Goal: Task Accomplishment & Management: Manage account settings

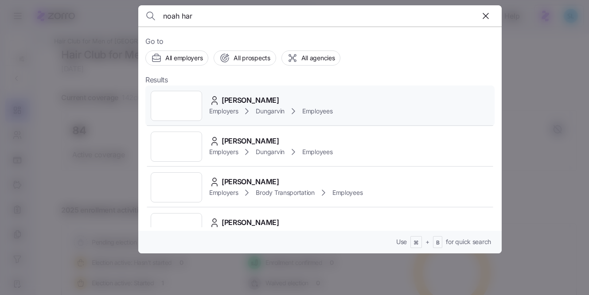
type input "noah har"
click at [214, 91] on div "[PERSON_NAME] Employers Dungarvin Employees" at bounding box center [319, 105] width 349 height 41
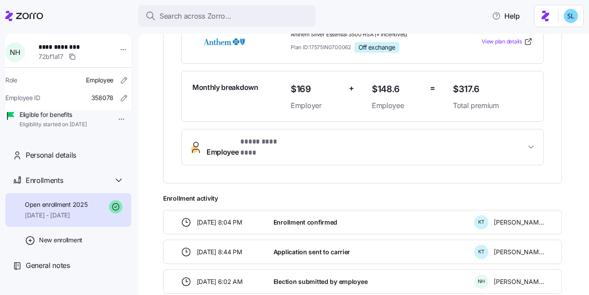
scroll to position [218, 0]
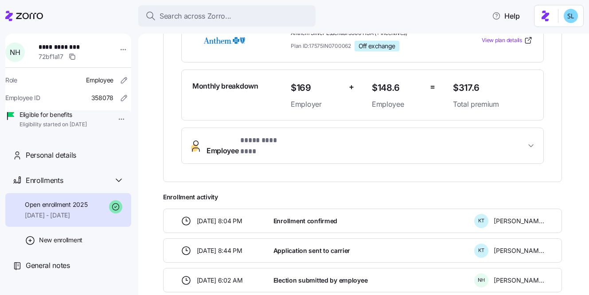
click at [322, 147] on button "Employee * **** ******** *" at bounding box center [362, 145] width 361 height 35
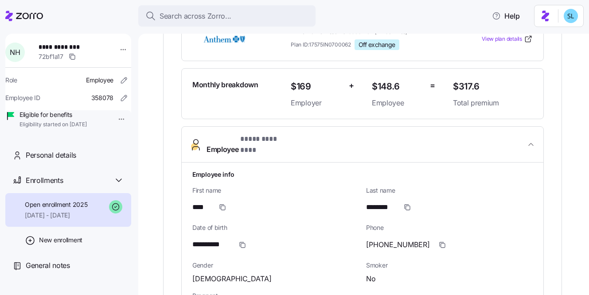
scroll to position [467, 0]
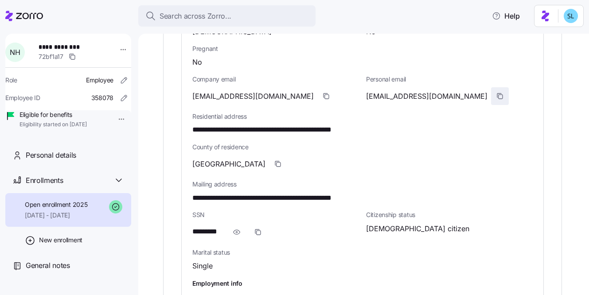
click at [491, 88] on span "button" at bounding box center [499, 96] width 17 height 17
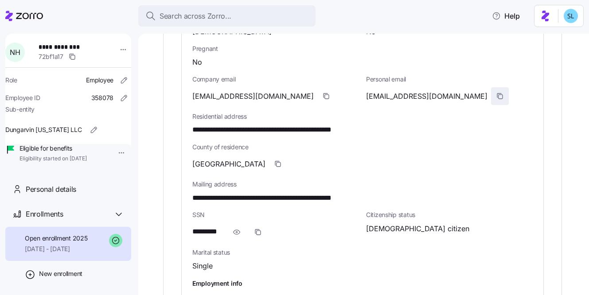
click at [497, 93] on icon "button" at bounding box center [499, 95] width 4 height 4
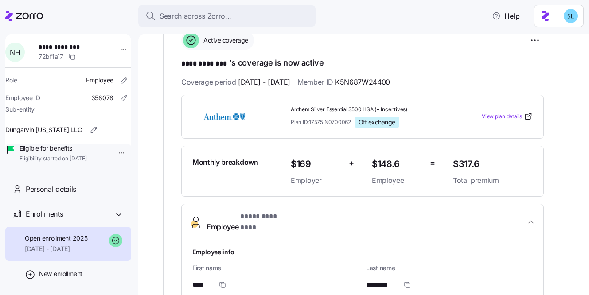
scroll to position [0, 0]
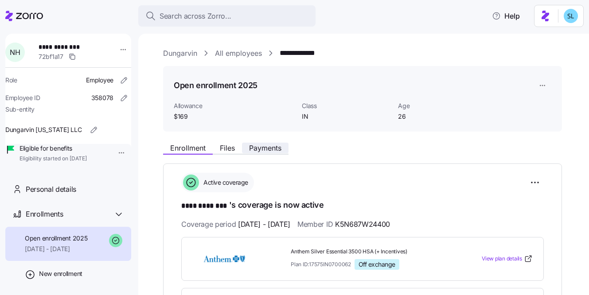
click at [276, 148] on span "Payments" at bounding box center [265, 147] width 32 height 7
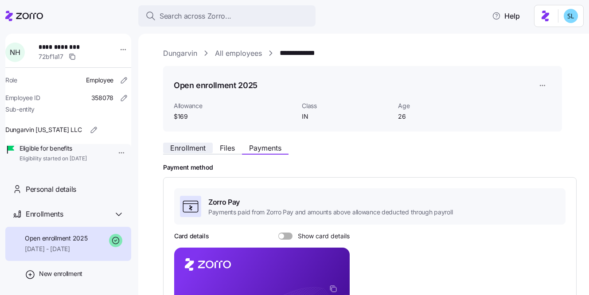
click at [191, 147] on span "Enrollment" at bounding box center [187, 147] width 35 height 7
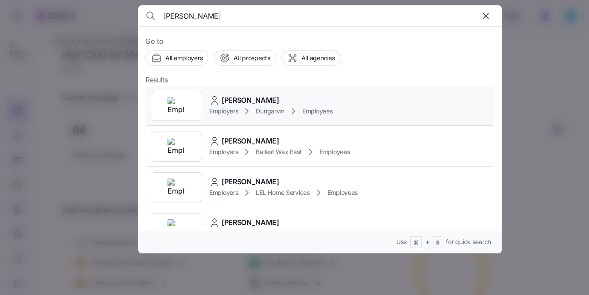
type input "jerrica"
click at [337, 99] on div "Jerrica Lewis Employers Dungarvin Employees" at bounding box center [319, 105] width 349 height 41
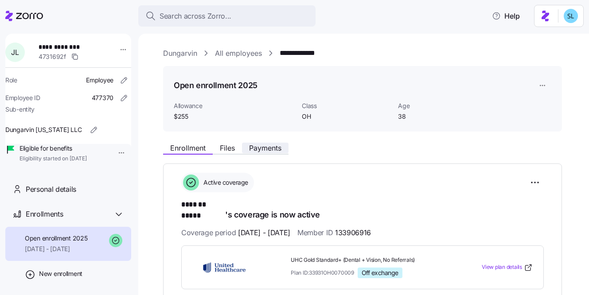
click at [282, 144] on button "Payments" at bounding box center [265, 148] width 46 height 11
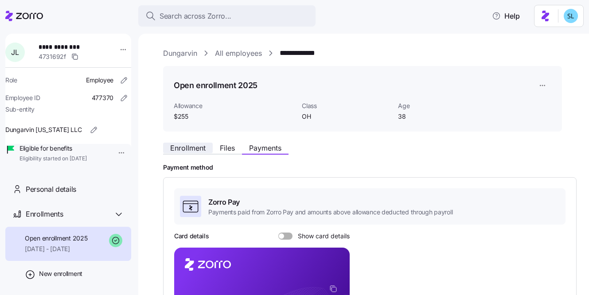
click at [194, 150] on span "Enrollment" at bounding box center [187, 147] width 35 height 7
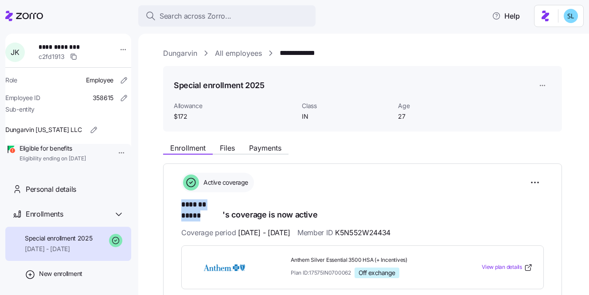
drag, startPoint x: 182, startPoint y: 205, endPoint x: 222, endPoint y: 206, distance: 40.3
click at [222, 206] on div "**********" at bounding box center [362, 285] width 399 height 245
copy span "******* *****"
click at [543, 184] on html "**********" at bounding box center [294, 145] width 589 height 290
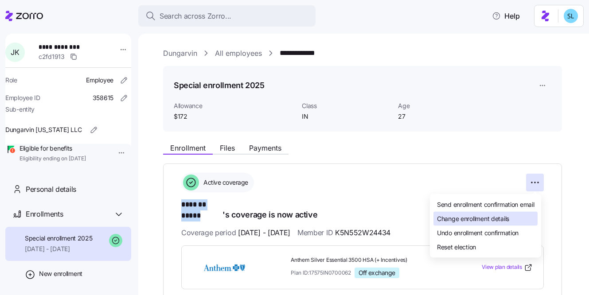
click at [526, 216] on div "Change enrollment details" at bounding box center [485, 219] width 104 height 14
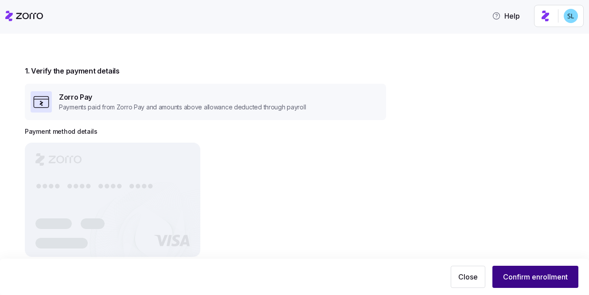
click at [512, 273] on html "Help 1. Verify the payment details Zorro Pay Payments paid from Zorro Pay and a…" at bounding box center [294, 145] width 589 height 290
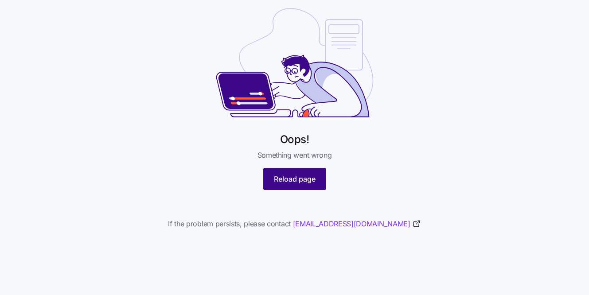
click at [290, 174] on span "Reload page" at bounding box center [295, 179] width 42 height 11
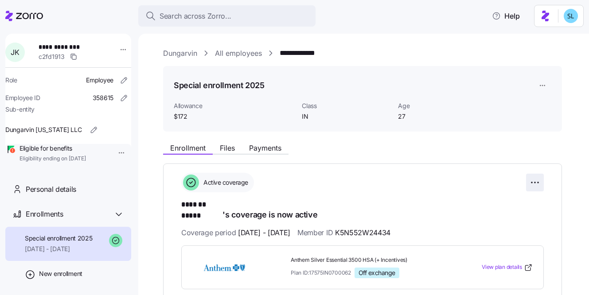
click at [540, 182] on html "**********" at bounding box center [294, 145] width 589 height 290
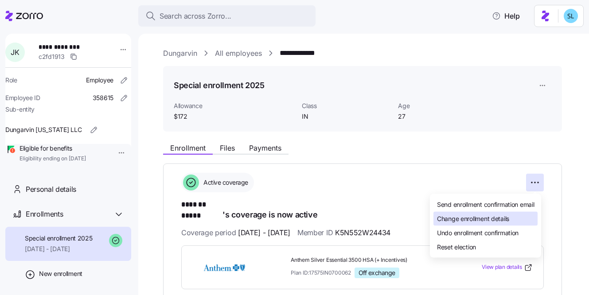
click at [526, 217] on div "Change enrollment details" at bounding box center [485, 219] width 104 height 14
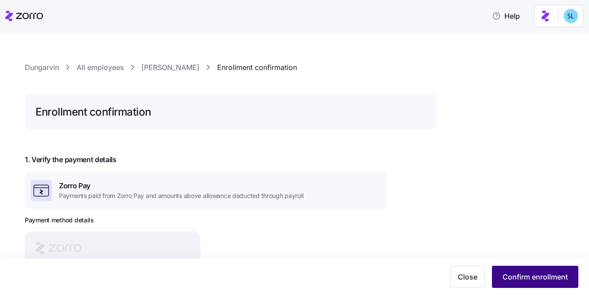
click at [547, 275] on span "Confirm enrollment" at bounding box center [534, 276] width 65 height 11
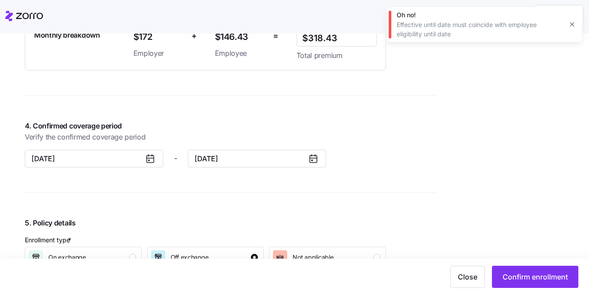
scroll to position [678, 0]
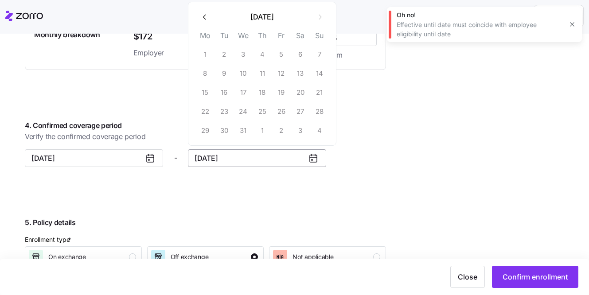
click at [253, 155] on input "December 31, 2025" at bounding box center [257, 158] width 138 height 18
click at [209, 17] on button "button" at bounding box center [204, 17] width 19 height 19
click at [208, 20] on icon "button" at bounding box center [205, 17] width 8 height 8
click at [279, 127] on button "31" at bounding box center [281, 130] width 19 height 19
type input "October 31, 2025"
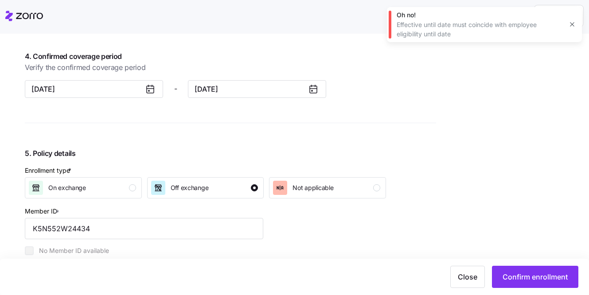
scroll to position [788, 0]
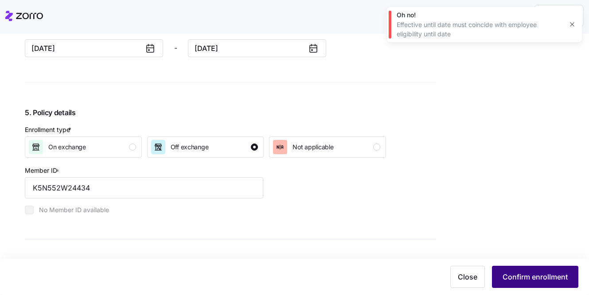
click at [514, 274] on span "Confirm enrollment" at bounding box center [534, 276] width 65 height 11
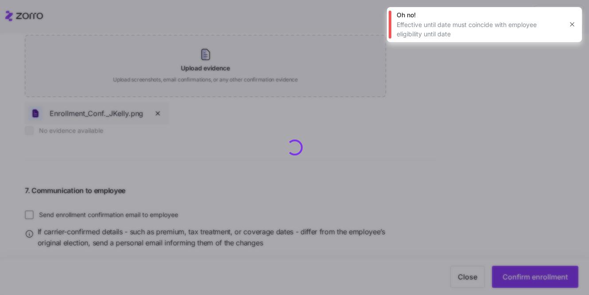
scroll to position [1079, 0]
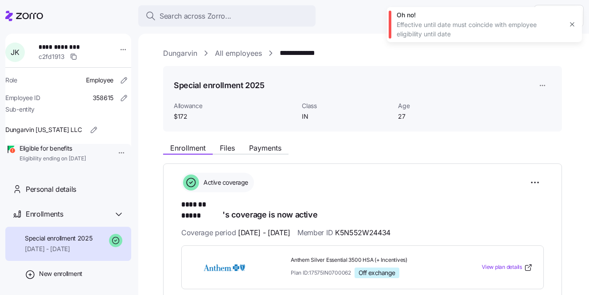
click at [575, 25] on button "button" at bounding box center [571, 24] width 12 height 12
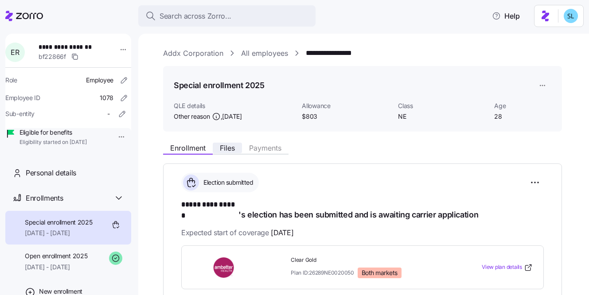
click at [224, 147] on span "Files" at bounding box center [227, 147] width 15 height 7
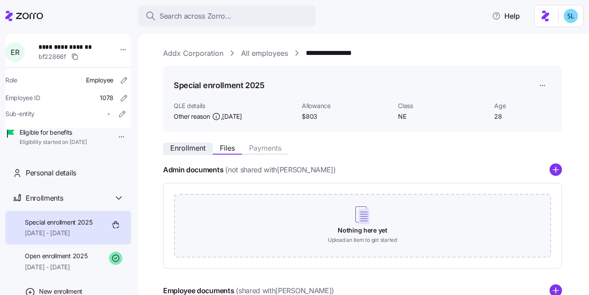
click at [188, 143] on button "Enrollment" at bounding box center [188, 148] width 50 height 11
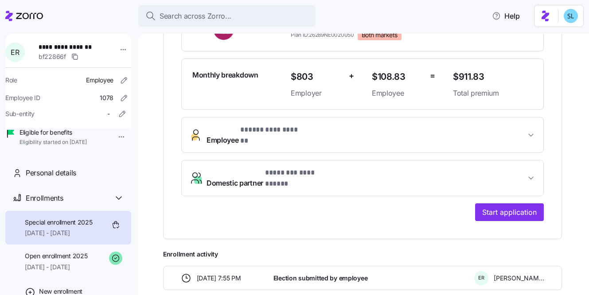
scroll to position [292, 0]
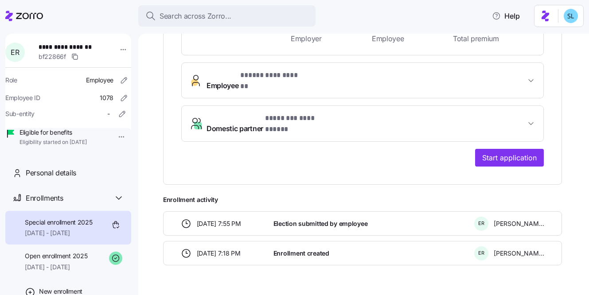
click at [293, 70] on span "**********" at bounding box center [270, 75] width 61 height 11
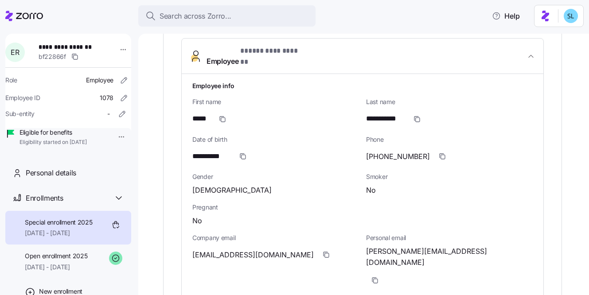
scroll to position [325, 0]
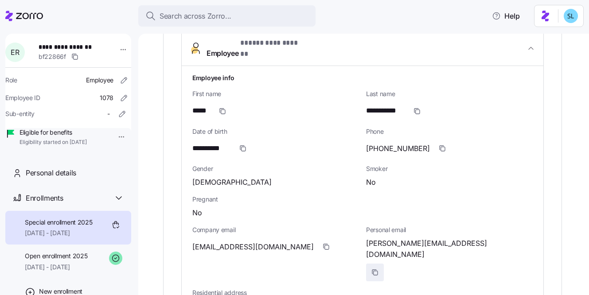
click at [383, 264] on span "button" at bounding box center [374, 272] width 17 height 17
click at [325, 245] on icon "button" at bounding box center [327, 247] width 4 height 4
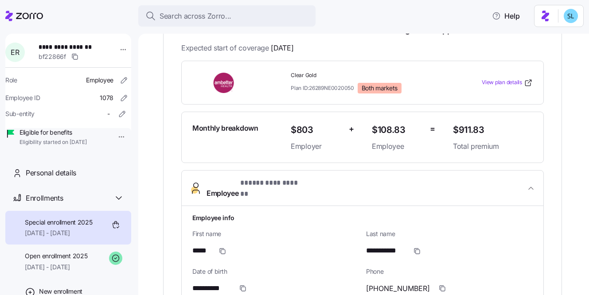
scroll to position [0, 0]
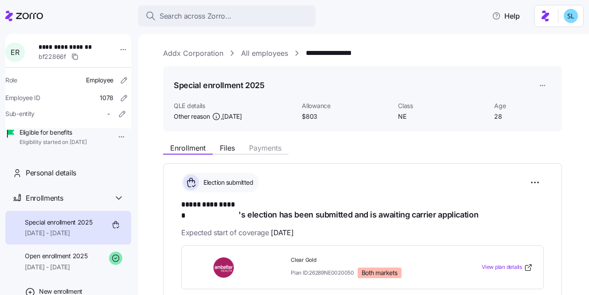
click at [221, 58] on link "Addx Corporation" at bounding box center [193, 53] width 60 height 11
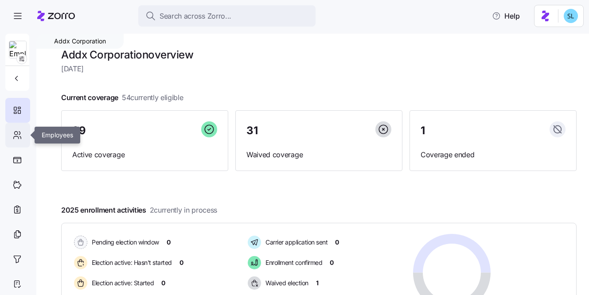
click at [13, 133] on icon at bounding box center [17, 135] width 10 height 11
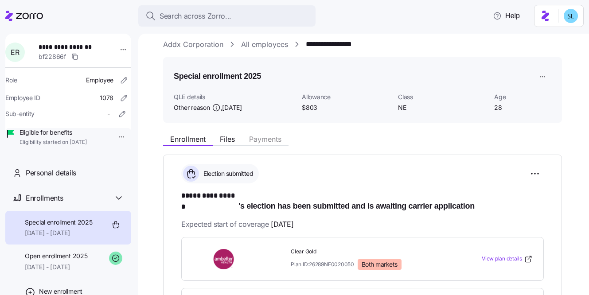
scroll to position [20, 0]
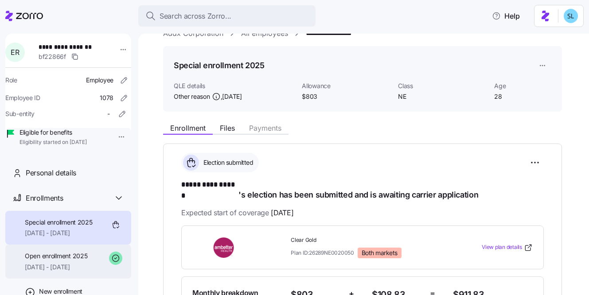
click at [76, 271] on span "[DATE] - [DATE]" at bounding box center [56, 267] width 62 height 9
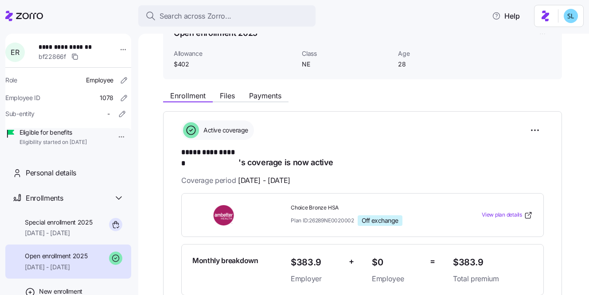
scroll to position [60, 0]
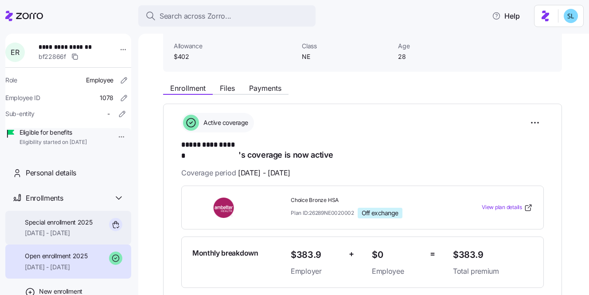
click at [60, 237] on span "[DATE] - [DATE]" at bounding box center [59, 232] width 68 height 9
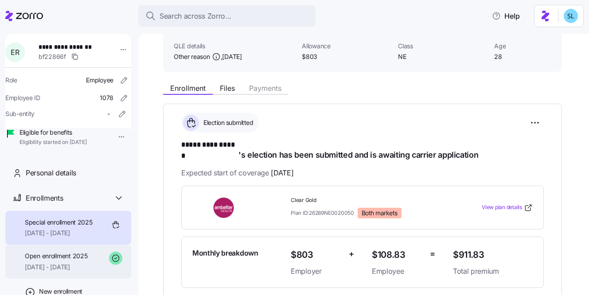
click at [70, 260] on span "Open enrollment 2025" at bounding box center [56, 256] width 62 height 9
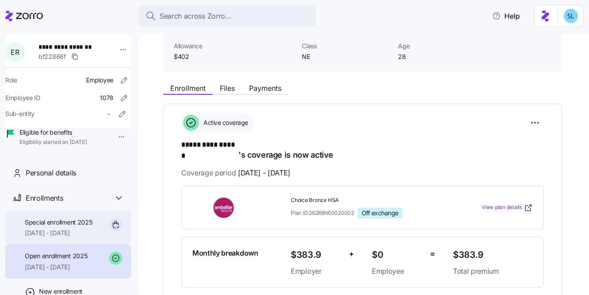
click at [62, 227] on span "Special enrollment 2025" at bounding box center [59, 222] width 68 height 9
